Goal: Task Accomplishment & Management: Manage account settings

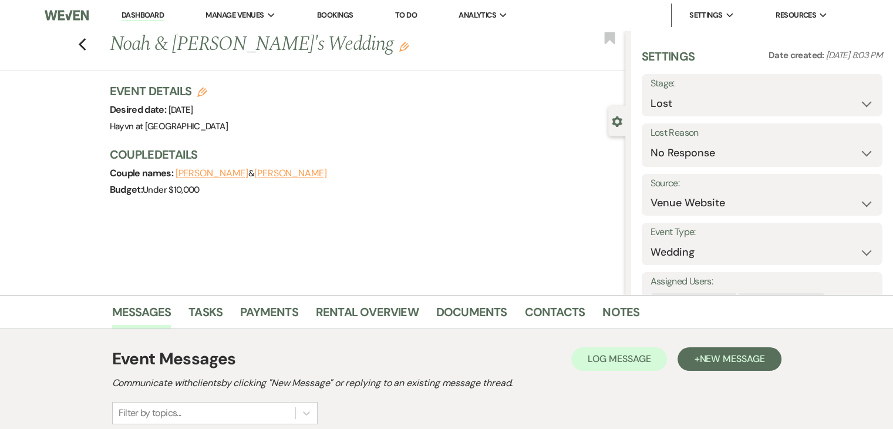
click at [146, 16] on link "Dashboard" at bounding box center [143, 15] width 42 height 11
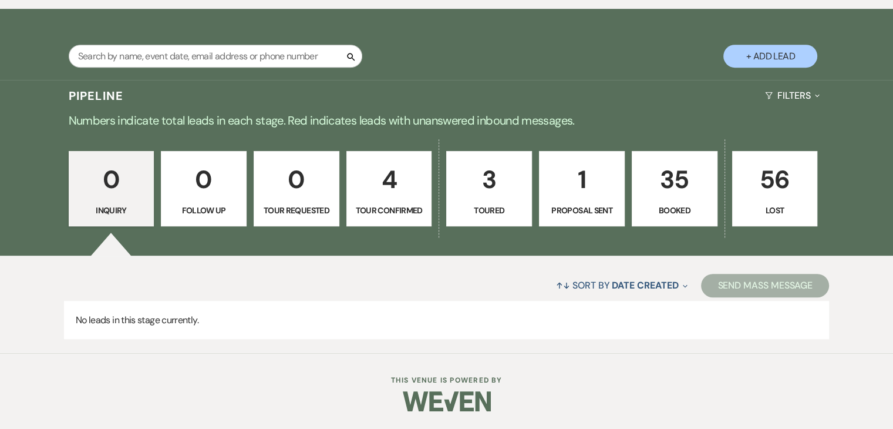
click at [564, 176] on p "1" at bounding box center [582, 179] width 70 height 39
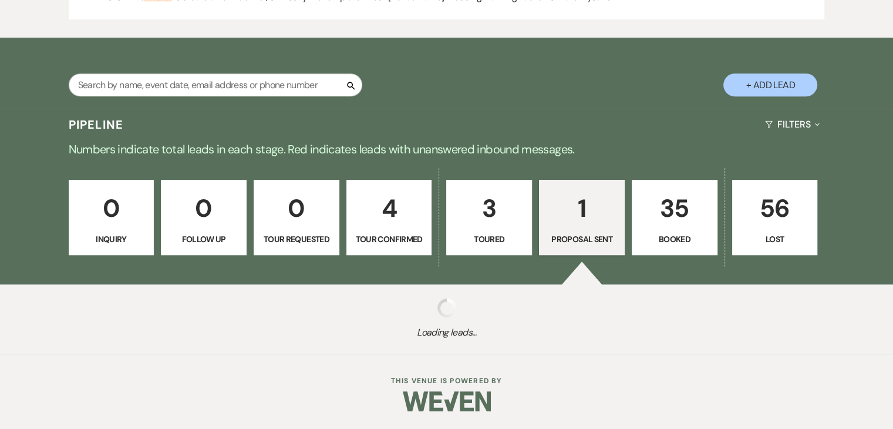
select select "6"
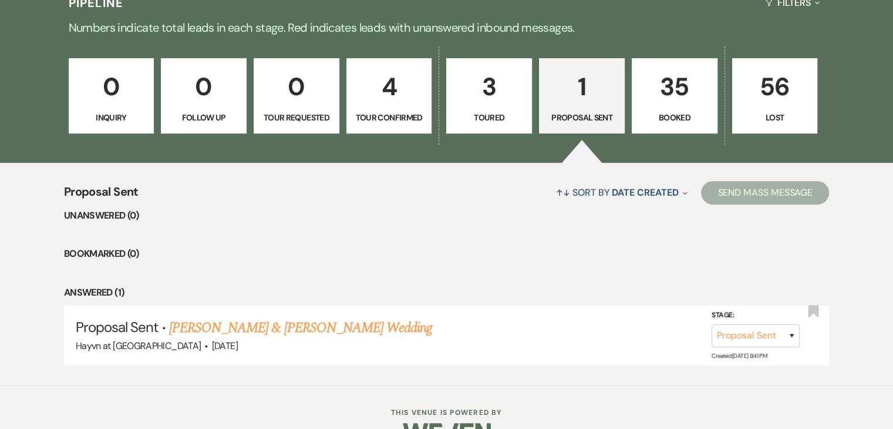
scroll to position [676, 0]
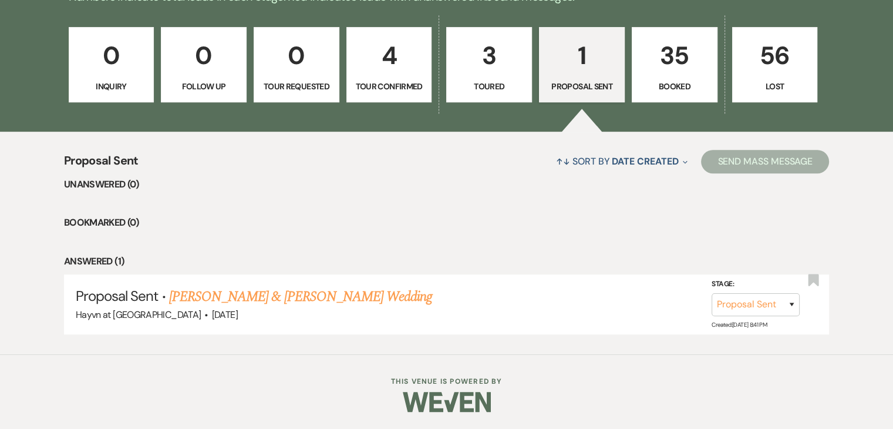
click at [666, 83] on p "Booked" at bounding box center [674, 86] width 70 height 13
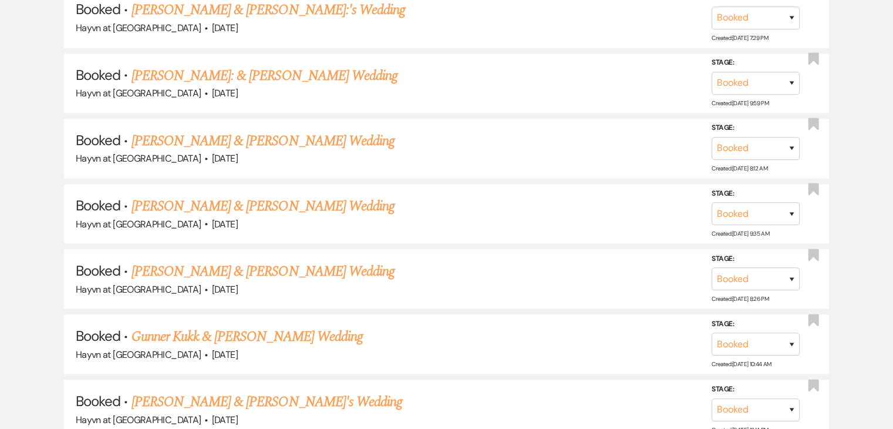
scroll to position [1674, 0]
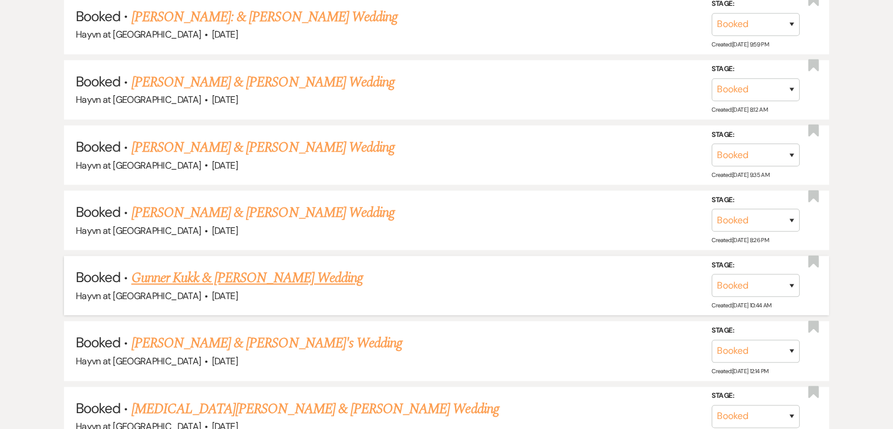
click at [248, 268] on link "Gunner Kukk & [PERSON_NAME] Wedding" at bounding box center [247, 277] width 231 height 21
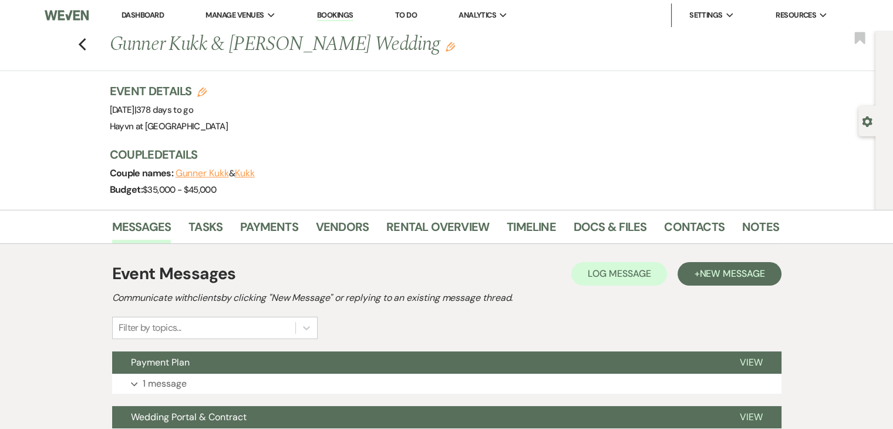
scroll to position [167, 0]
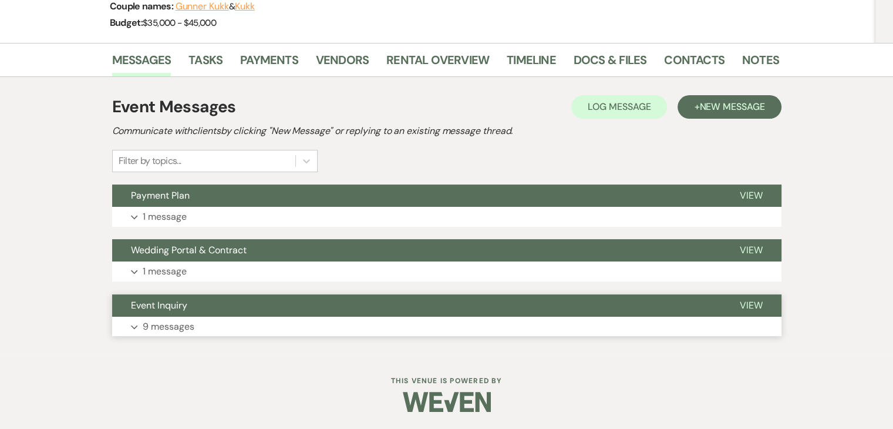
click at [137, 327] on icon "Expand" at bounding box center [134, 327] width 7 height 5
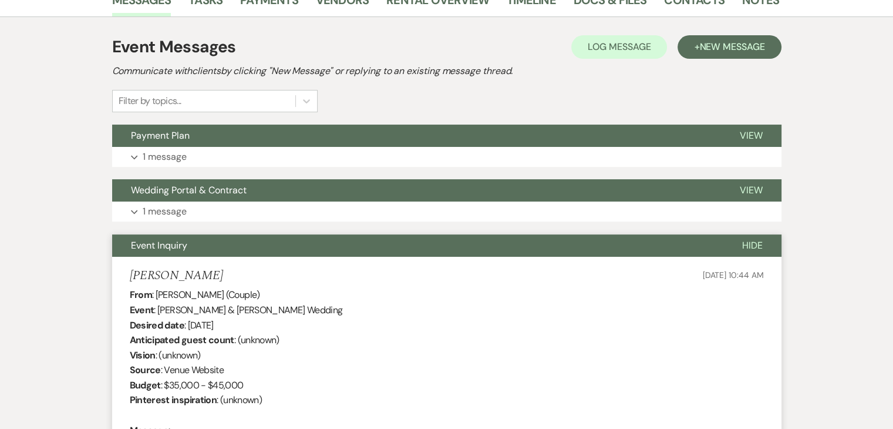
scroll to position [108, 0]
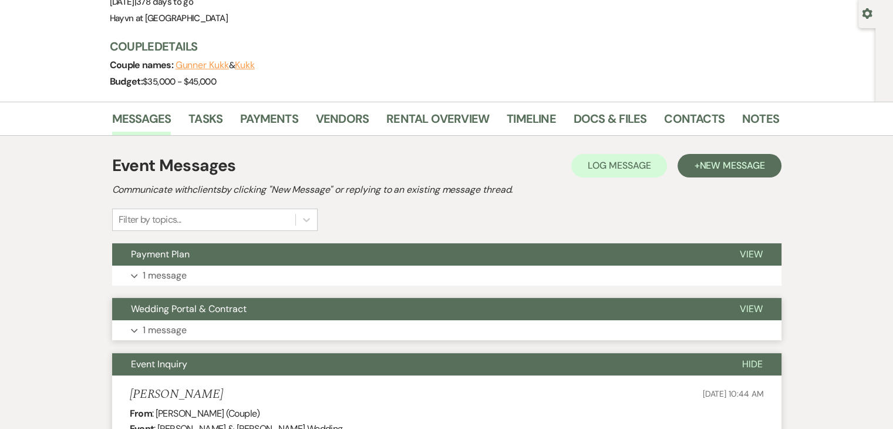
click at [132, 329] on use "button" at bounding box center [134, 331] width 6 height 4
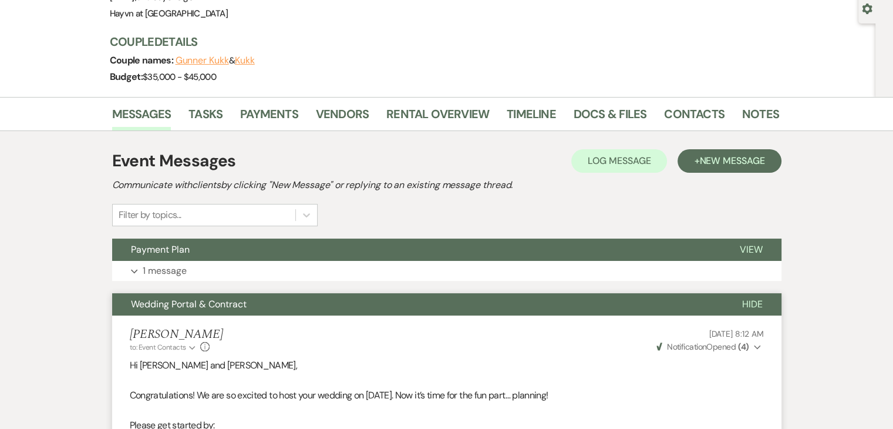
scroll to position [0, 0]
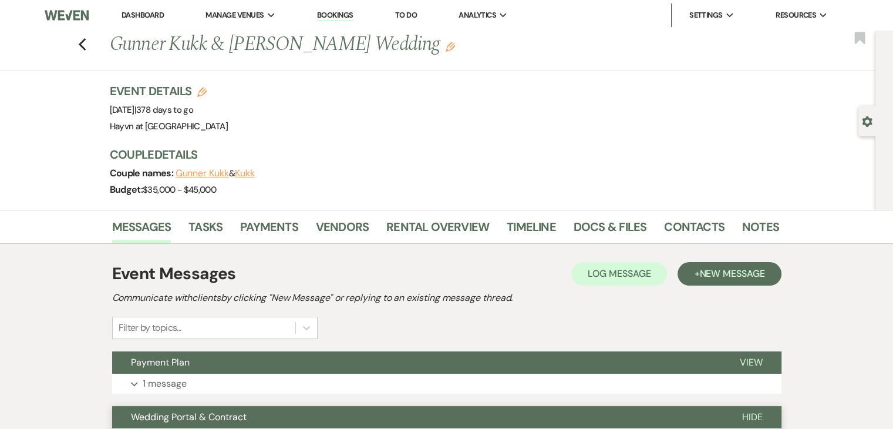
click at [446, 48] on use "button" at bounding box center [450, 46] width 9 height 9
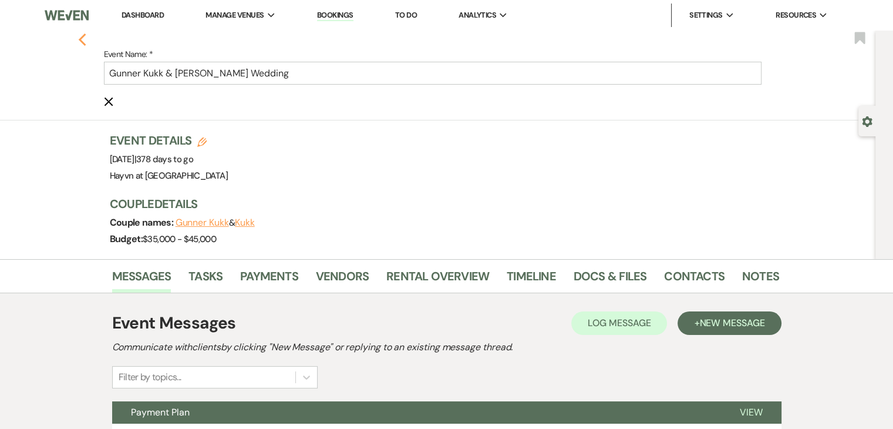
click at [87, 42] on icon "Previous" at bounding box center [82, 40] width 9 height 14
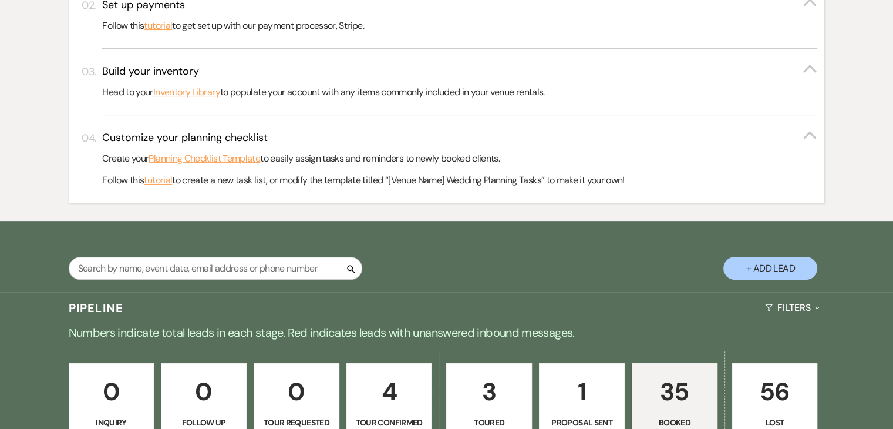
scroll to position [206, 0]
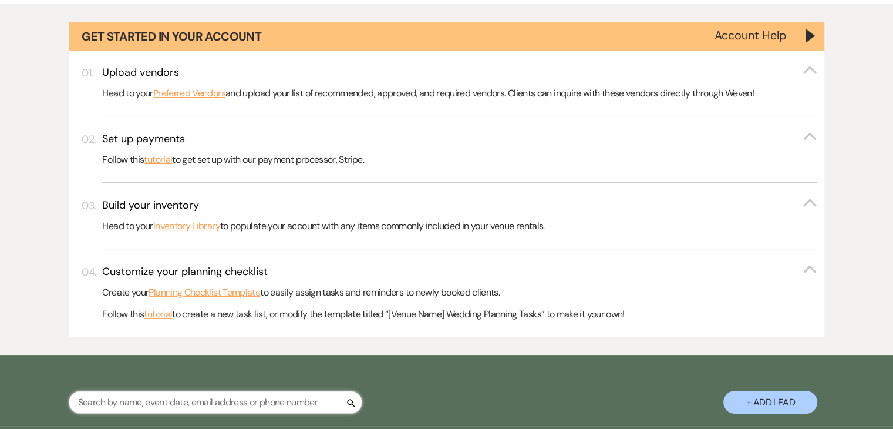
click at [134, 402] on input "text" at bounding box center [216, 401] width 294 height 23
type input "[PERSON_NAME]"
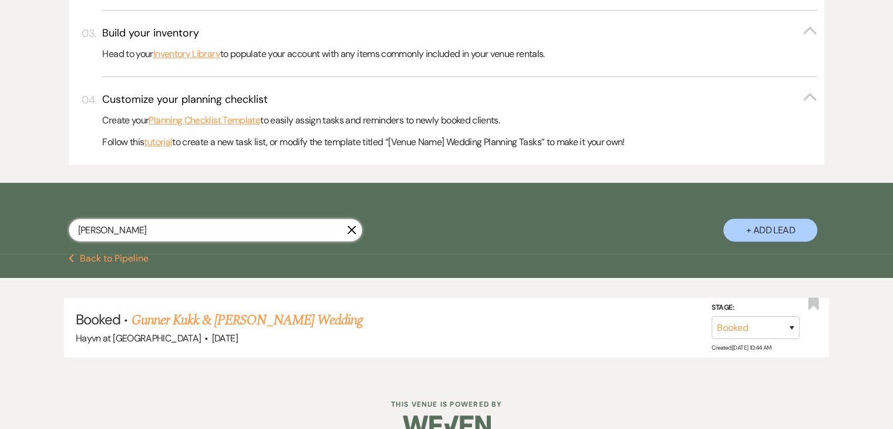
scroll to position [402, 0]
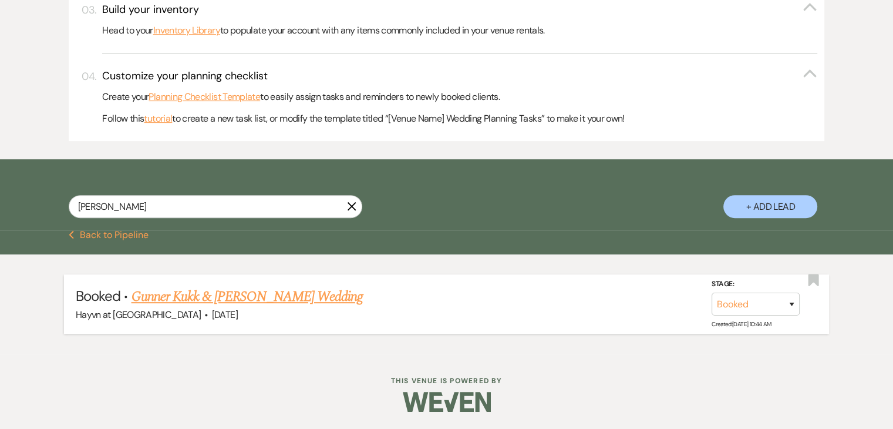
click at [247, 296] on link "Gunner Kukk & [PERSON_NAME] Wedding" at bounding box center [247, 296] width 231 height 21
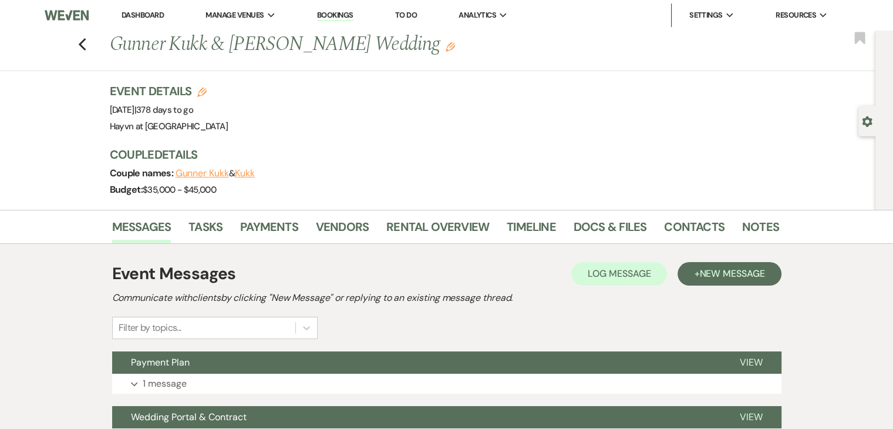
click at [446, 47] on use "button" at bounding box center [450, 46] width 9 height 9
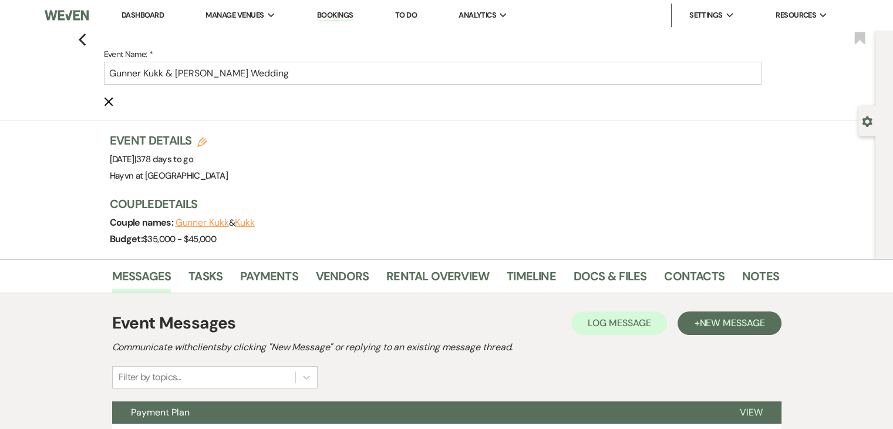
click at [864, 118] on use "button" at bounding box center [867, 121] width 10 height 11
select select "5"
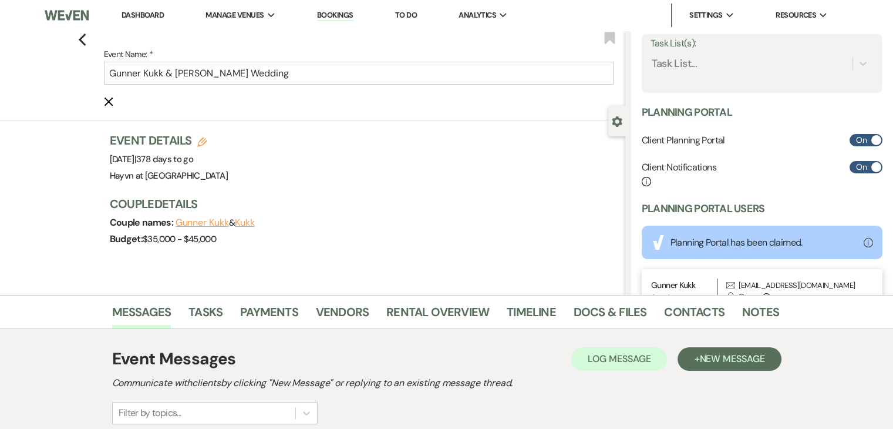
scroll to position [352, 0]
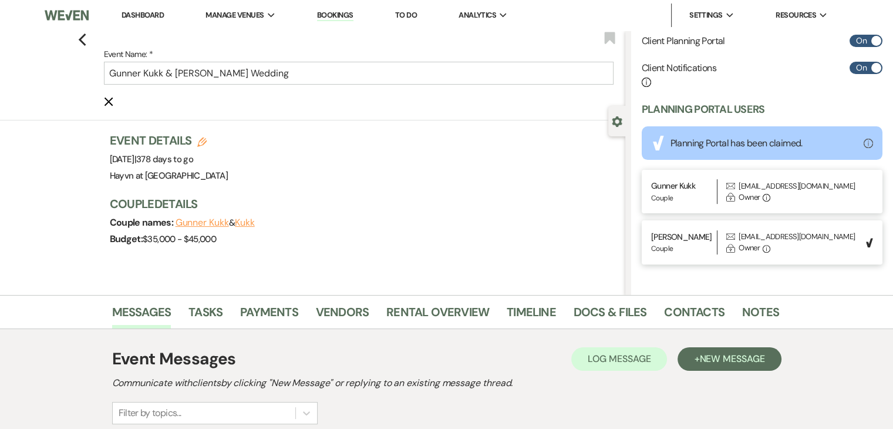
click at [207, 142] on icon "Edit" at bounding box center [201, 141] width 9 height 9
select select "844"
select select "eventDateAnd"
select select "false"
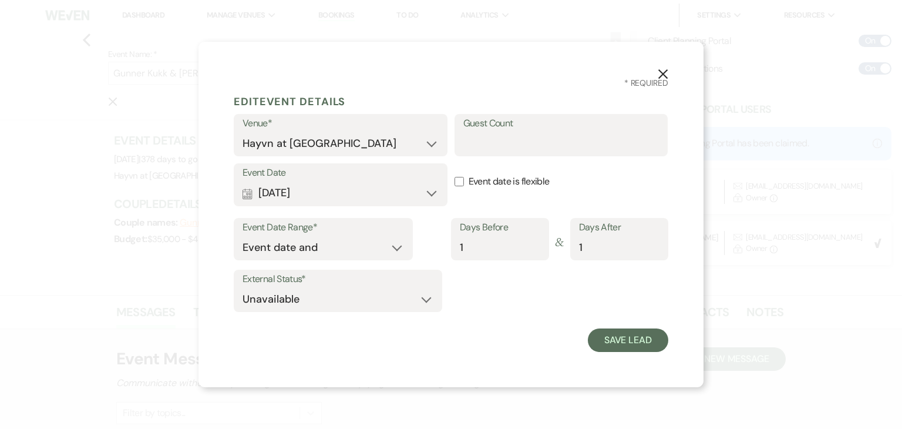
click at [660, 73] on icon "X" at bounding box center [663, 74] width 11 height 11
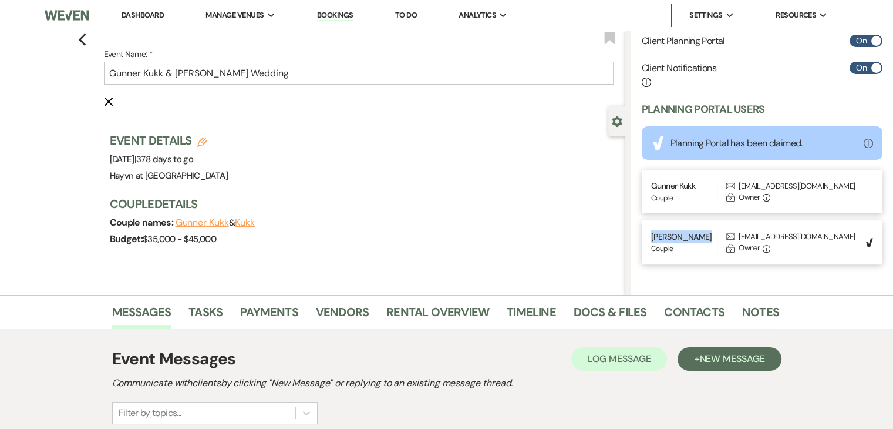
drag, startPoint x: 703, startPoint y: 235, endPoint x: 649, endPoint y: 236, distance: 54.0
click at [649, 236] on div "[PERSON_NAME] | Couple Envelope [EMAIL_ADDRESS][DOMAIN_NAME] Lock Owner Info We…" at bounding box center [762, 241] width 241 height 43
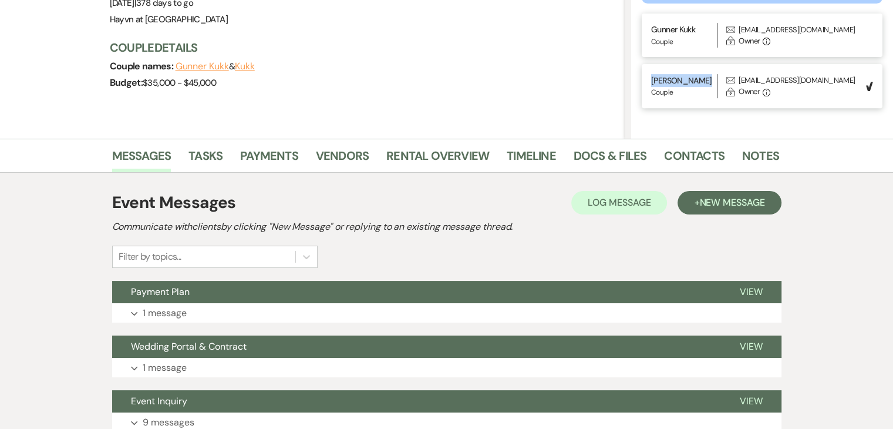
scroll to position [0, 0]
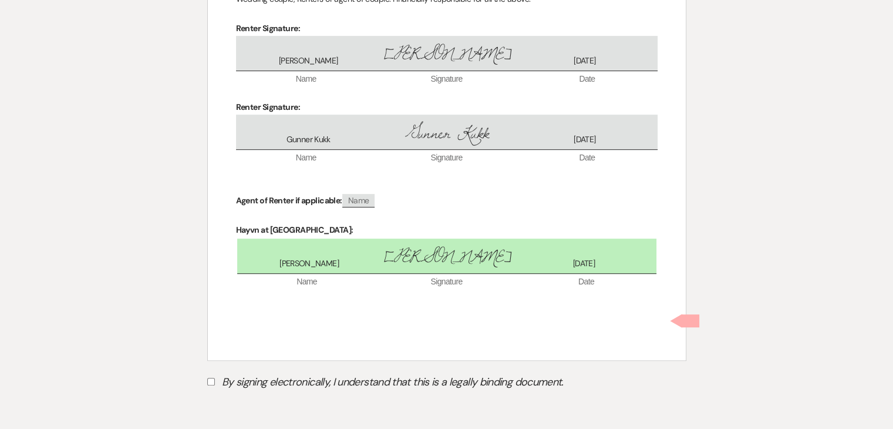
scroll to position [5022, 0]
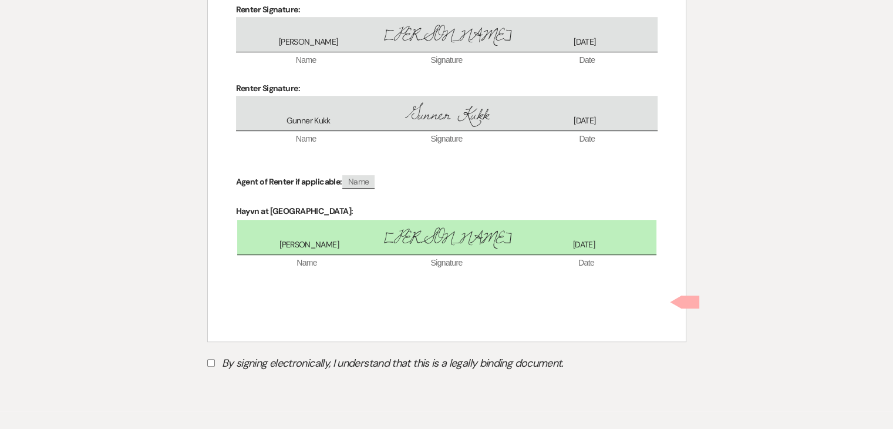
click at [208, 359] on input "By signing electronically, I understand that this is a legally binding document." at bounding box center [211, 363] width 8 height 8
checkbox input "true"
click at [272, 382] on button "Submit" at bounding box center [248, 392] width 82 height 21
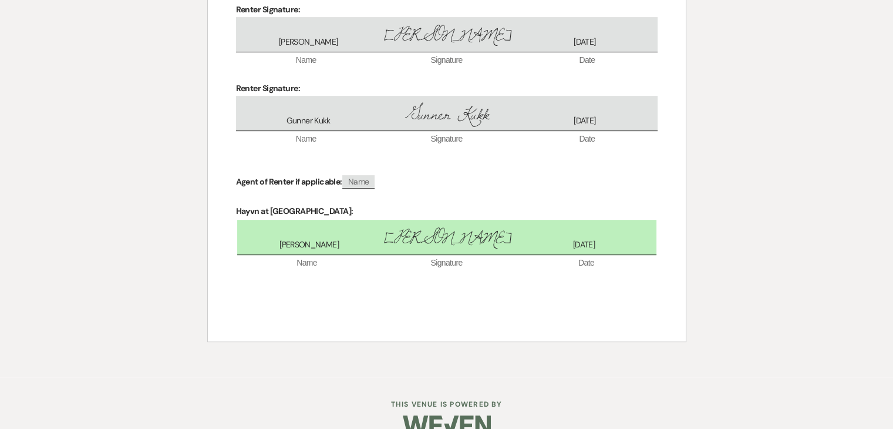
scroll to position [4988, 0]
